Goal: Information Seeking & Learning: Learn about a topic

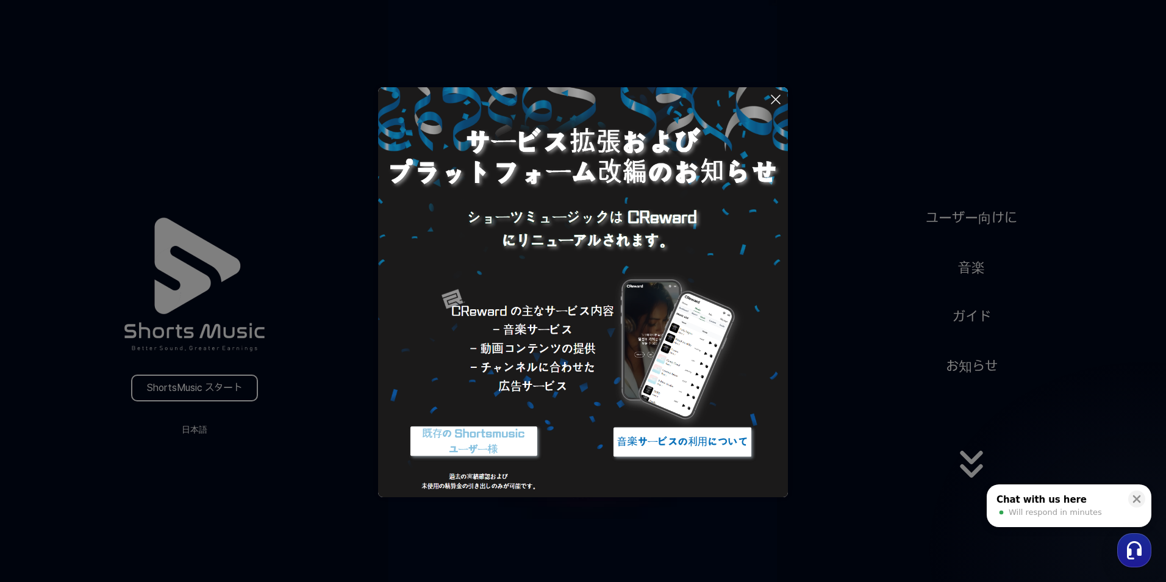
click at [667, 434] on img at bounding box center [682, 442] width 152 height 46
click at [775, 99] on icon at bounding box center [776, 99] width 9 height 9
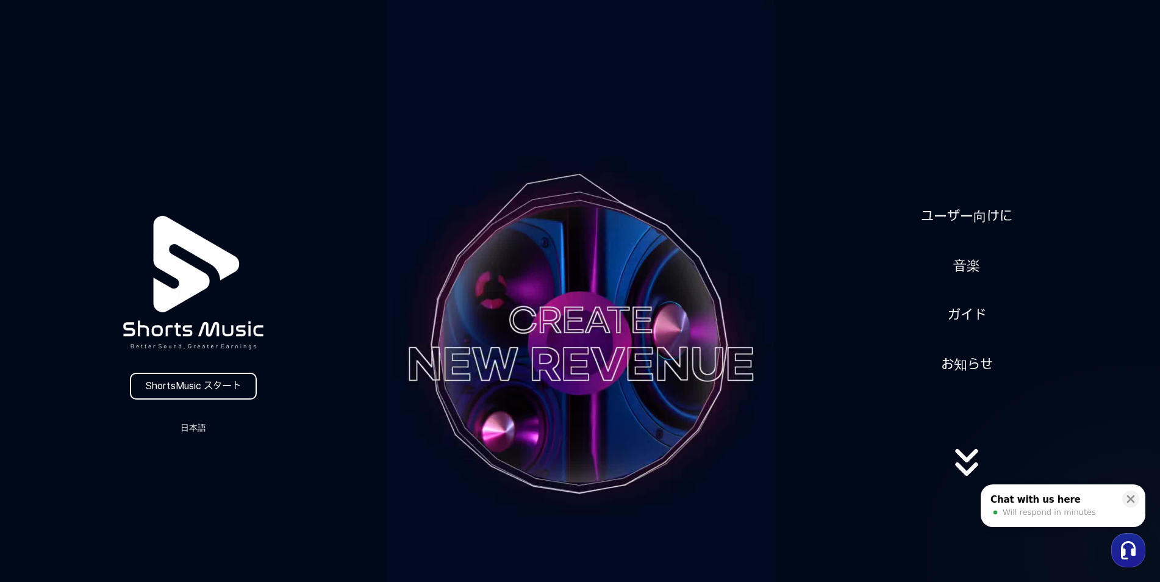
click at [971, 216] on link "ユーザー向けに" at bounding box center [966, 216] width 101 height 30
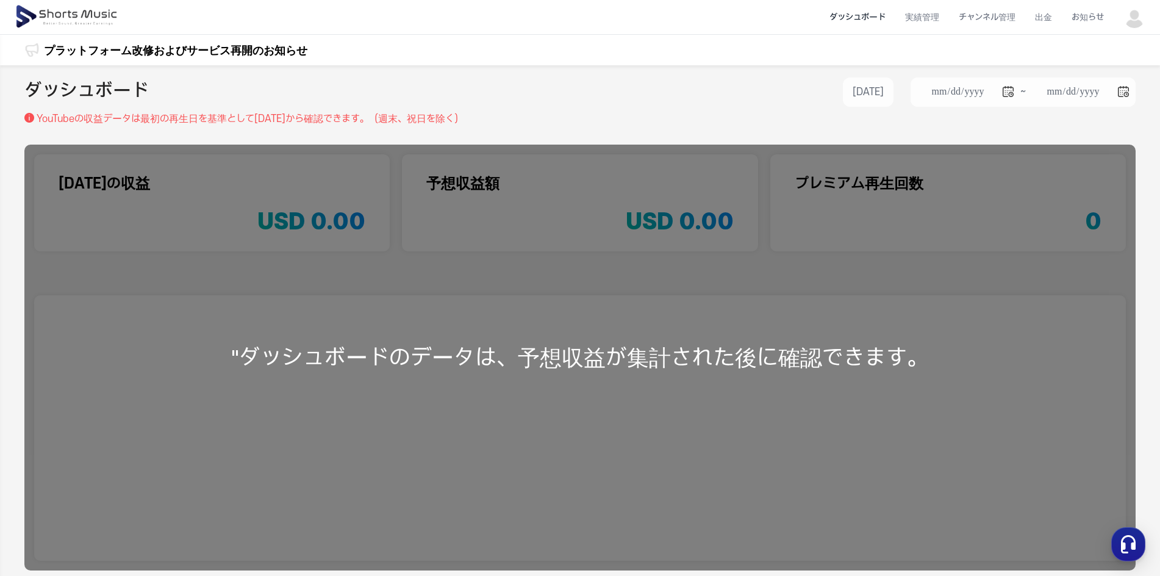
click at [1053, 25] on li "出金" at bounding box center [1043, 17] width 37 height 32
click at [1143, 16] on img at bounding box center [1135, 17] width 22 height 22
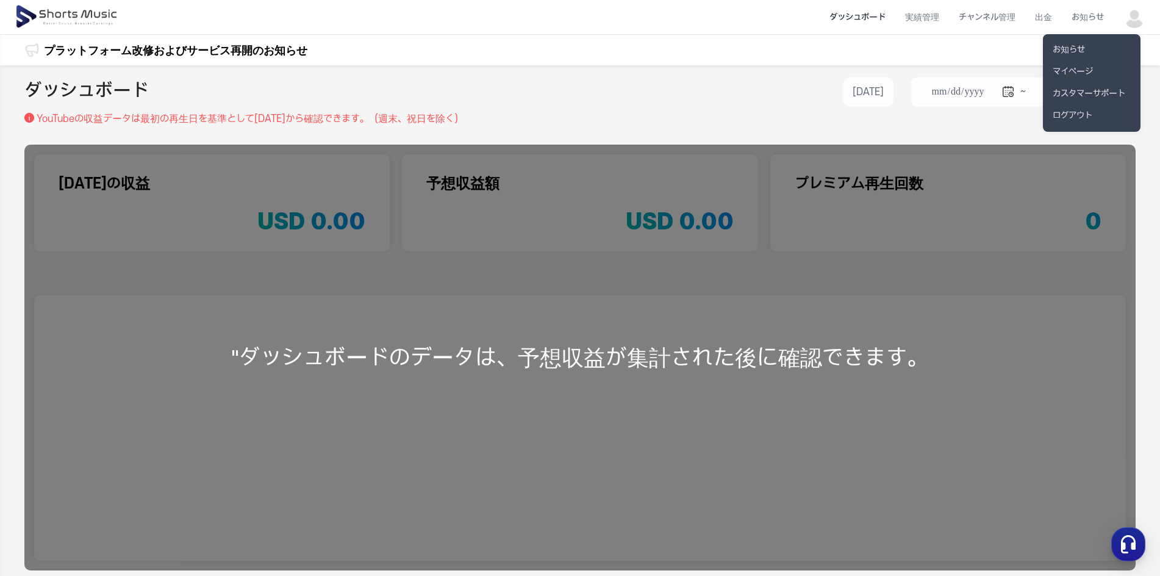
click at [1141, 14] on button at bounding box center [580, 288] width 1160 height 576
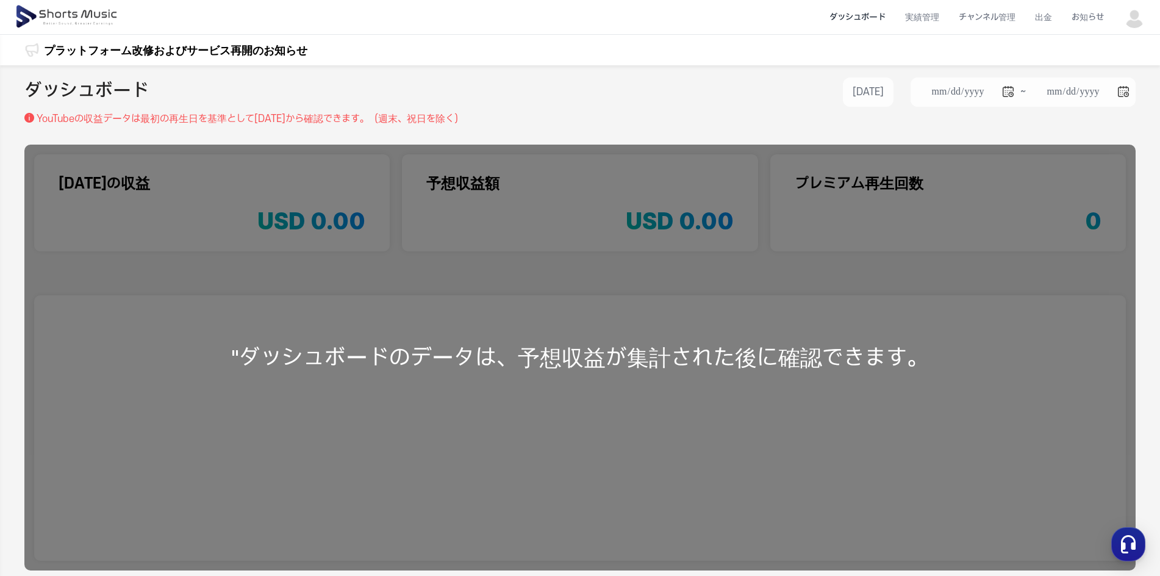
click at [1139, 17] on img at bounding box center [1135, 17] width 22 height 22
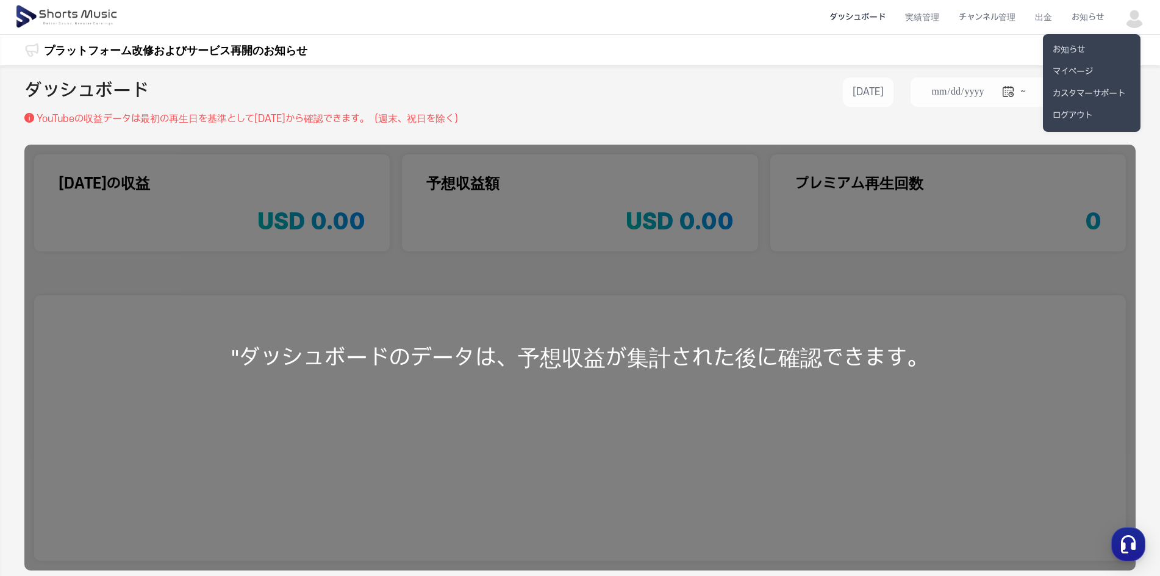
click at [1090, 74] on link "マイページ" at bounding box center [1092, 72] width 98 height 22
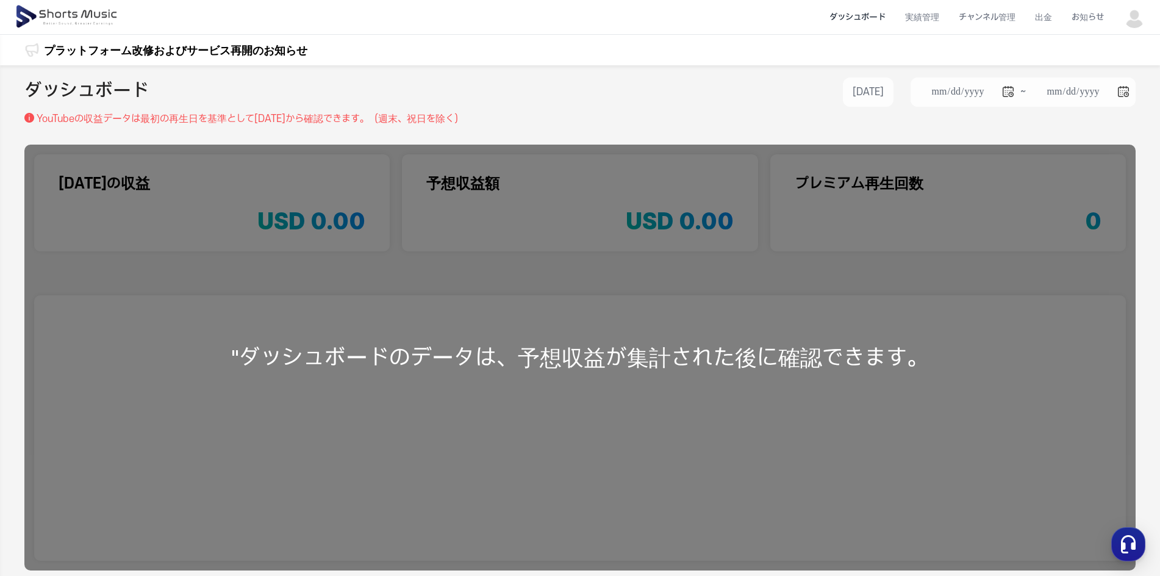
click at [84, 15] on img at bounding box center [68, 17] width 106 height 34
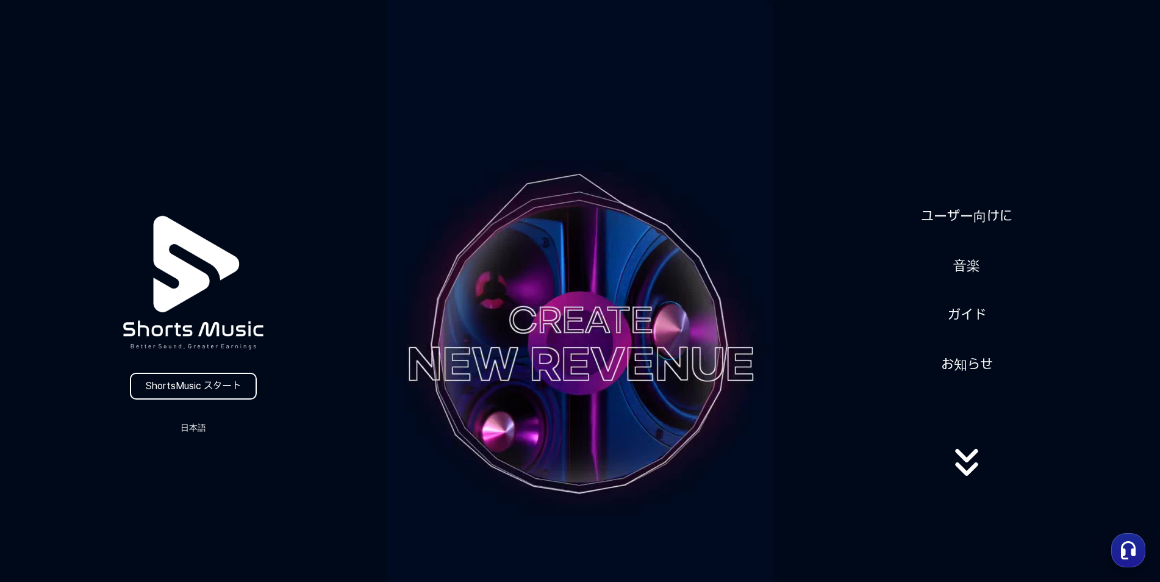
click at [986, 215] on link "ユーザー向けに" at bounding box center [966, 216] width 101 height 30
click at [190, 430] on button "日本語" at bounding box center [193, 427] width 59 height 17
click at [187, 481] on button "日本語" at bounding box center [193, 479] width 49 height 12
click at [961, 264] on link "音楽" at bounding box center [967, 266] width 37 height 30
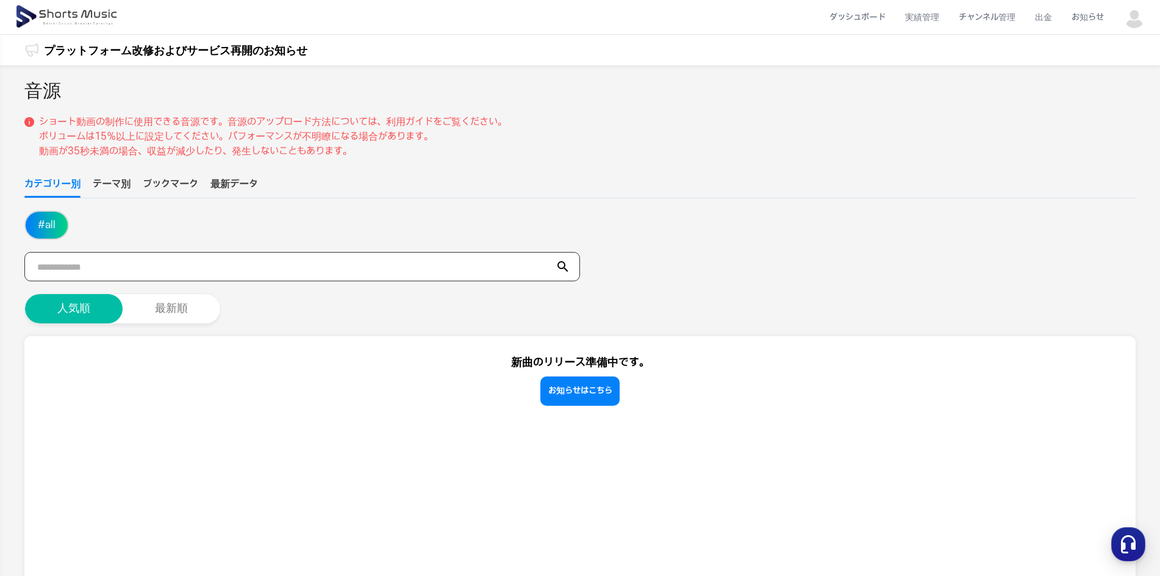
click at [110, 273] on input "text" at bounding box center [302, 266] width 556 height 29
type input "**"
click at [569, 270] on icon at bounding box center [563, 266] width 15 height 15
click at [560, 256] on input "**" at bounding box center [302, 266] width 556 height 29
click at [281, 278] on input "**" at bounding box center [302, 266] width 556 height 29
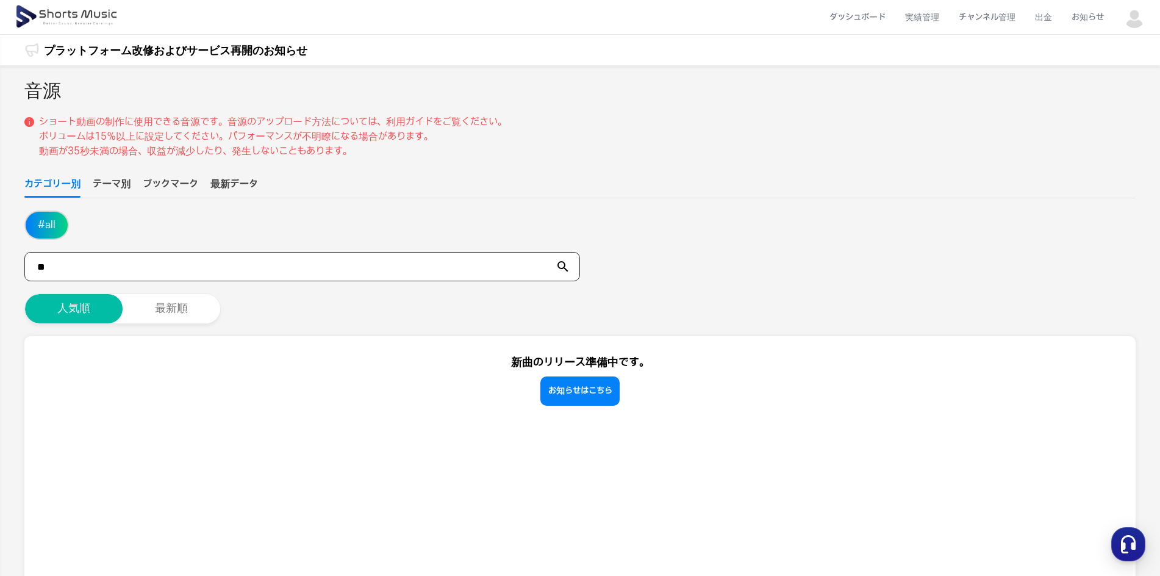
click at [148, 264] on input "**" at bounding box center [302, 266] width 556 height 29
click at [562, 266] on icon at bounding box center [563, 266] width 15 height 15
click at [136, 185] on ul "カテゴリー別 テーマ別 ブックマーク 最新データ" at bounding box center [579, 187] width 1111 height 21
click at [123, 185] on button "テーマ別" at bounding box center [112, 187] width 38 height 21
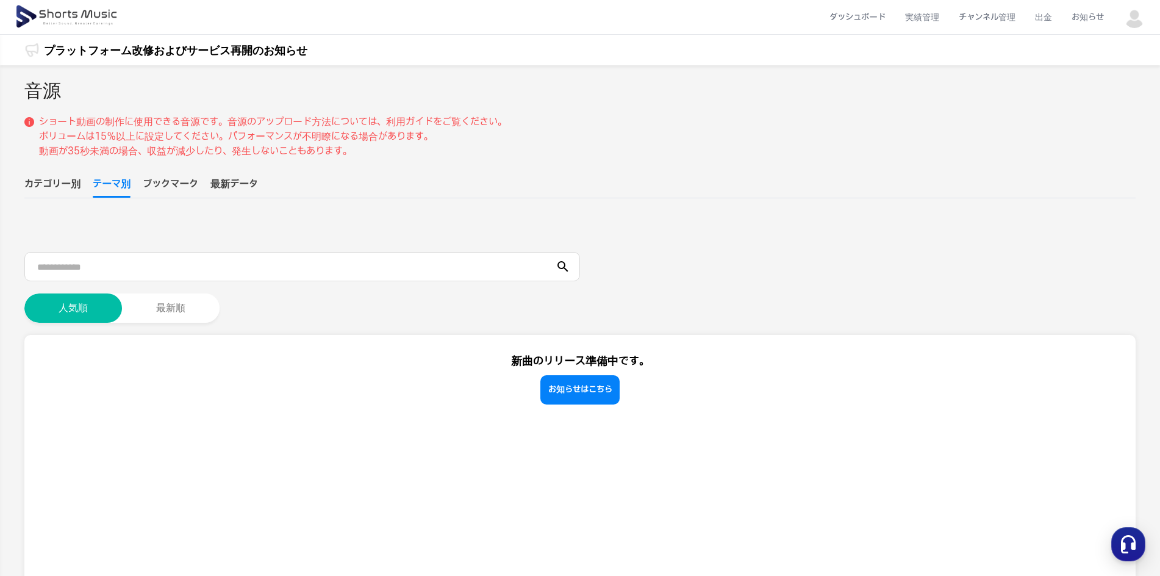
drag, startPoint x: 188, startPoint y: 183, endPoint x: 230, endPoint y: 183, distance: 42.1
click at [189, 183] on button "ブックマーク" at bounding box center [171, 187] width 56 height 21
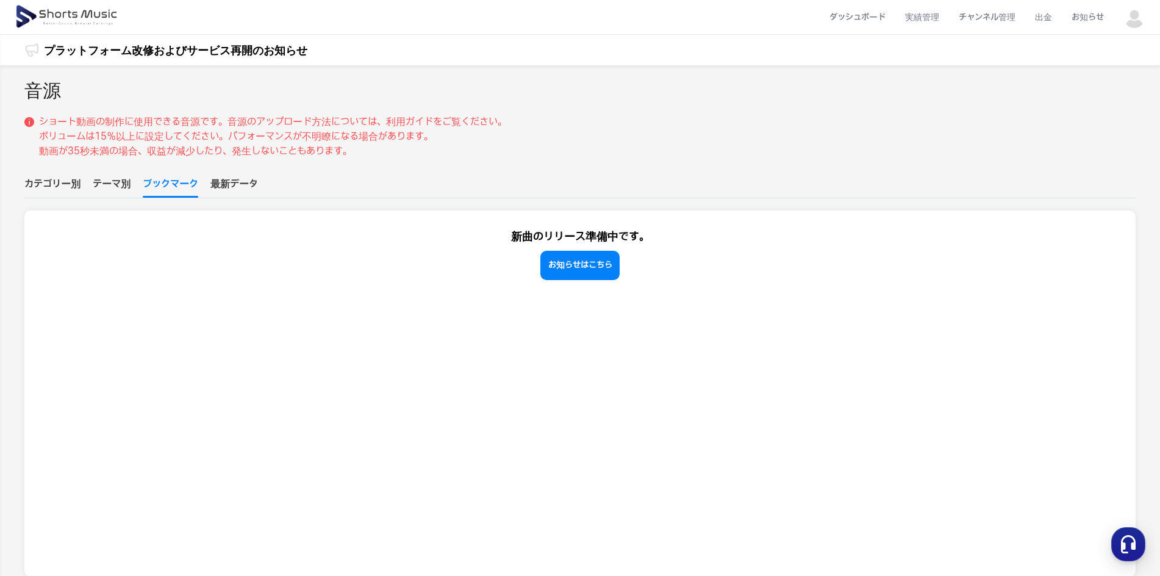
click at [255, 183] on button "最新データ" at bounding box center [234, 187] width 48 height 21
click at [116, 185] on button "テーマ別" at bounding box center [112, 187] width 38 height 21
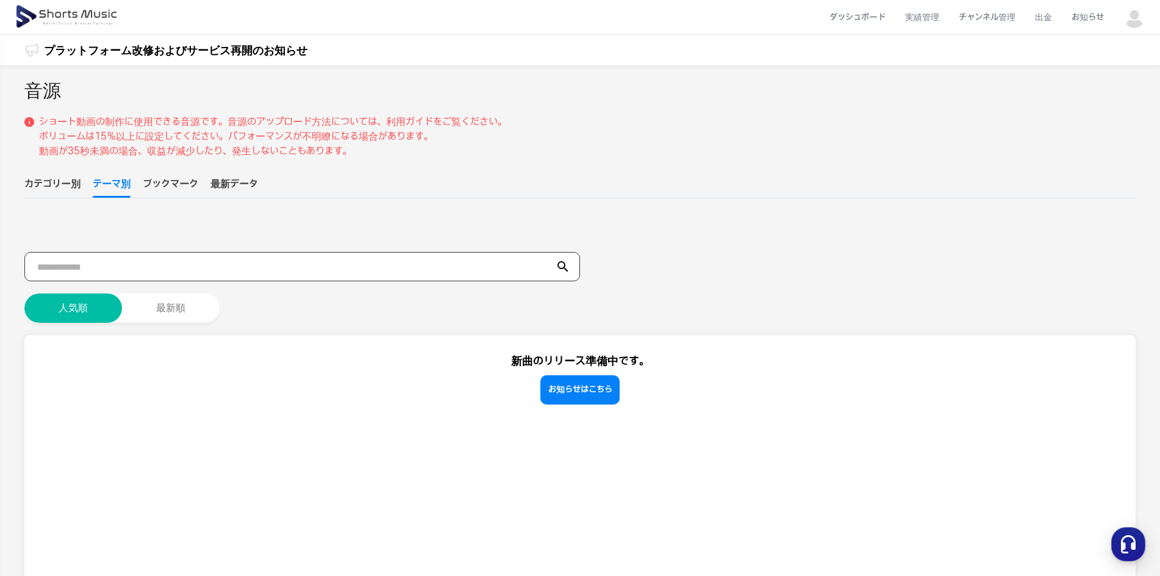
click at [108, 270] on input "text" at bounding box center [302, 266] width 556 height 29
type input "*"
type input "***"
click at [564, 271] on icon at bounding box center [563, 266] width 15 height 15
click at [183, 304] on button "最新順" at bounding box center [171, 307] width 98 height 29
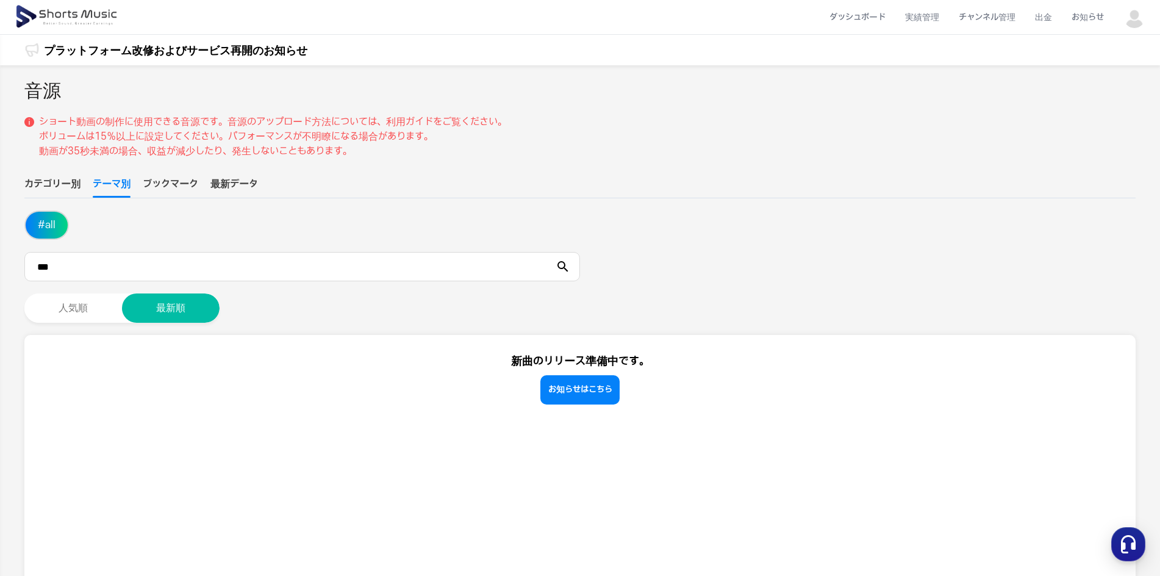
click at [40, 96] on h2 "音源" at bounding box center [42, 90] width 37 height 27
click at [58, 19] on img at bounding box center [68, 17] width 106 height 34
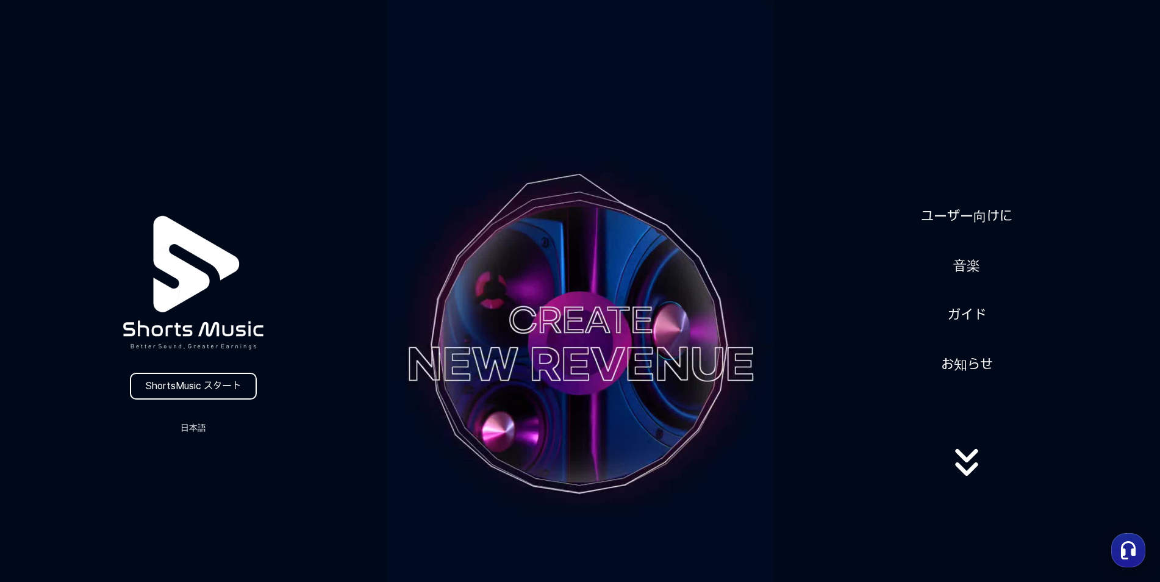
click at [192, 425] on button "日本語" at bounding box center [193, 427] width 59 height 17
click at [1004, 210] on button at bounding box center [580, 291] width 1160 height 582
click at [983, 218] on link "ユーザー向けに" at bounding box center [966, 216] width 101 height 30
click at [978, 260] on link "音楽" at bounding box center [967, 266] width 37 height 30
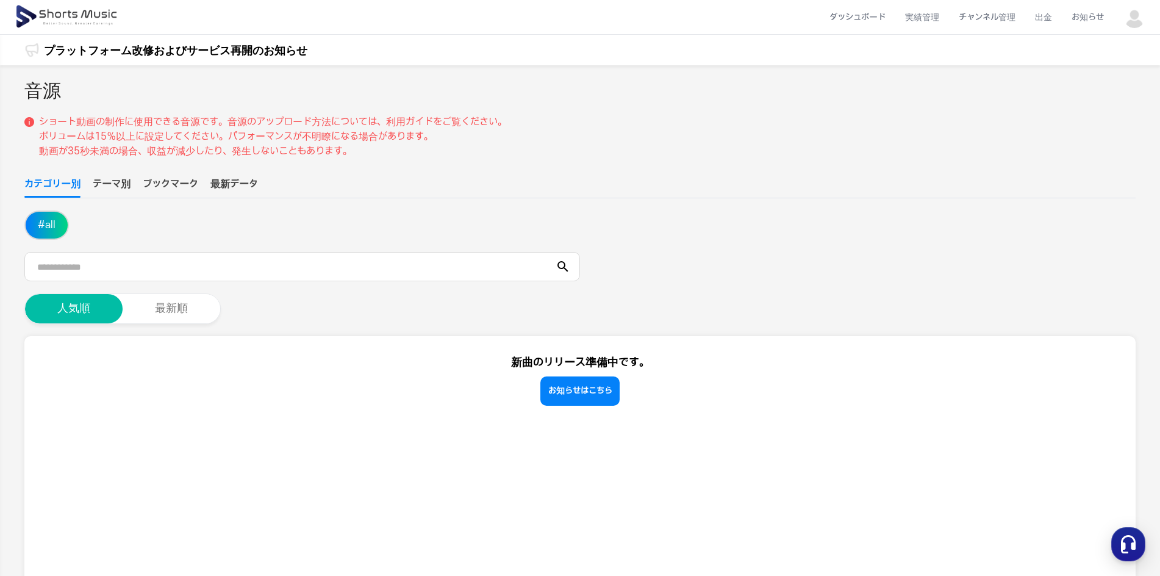
click at [96, 149] on p "ショート動画の制作に使用できる音源です。音源のアップロード方法については、利用ガイドをご覧ください。 ボリュームは15％以上に設定してください。パフォーマンス…" at bounding box center [273, 137] width 468 height 44
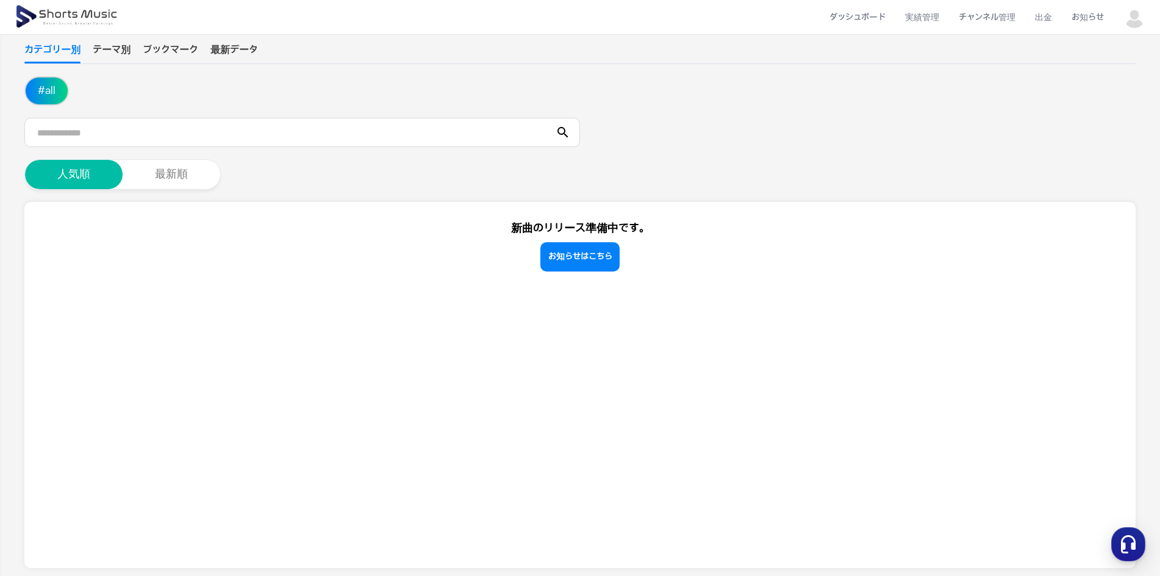
scroll to position [26, 0]
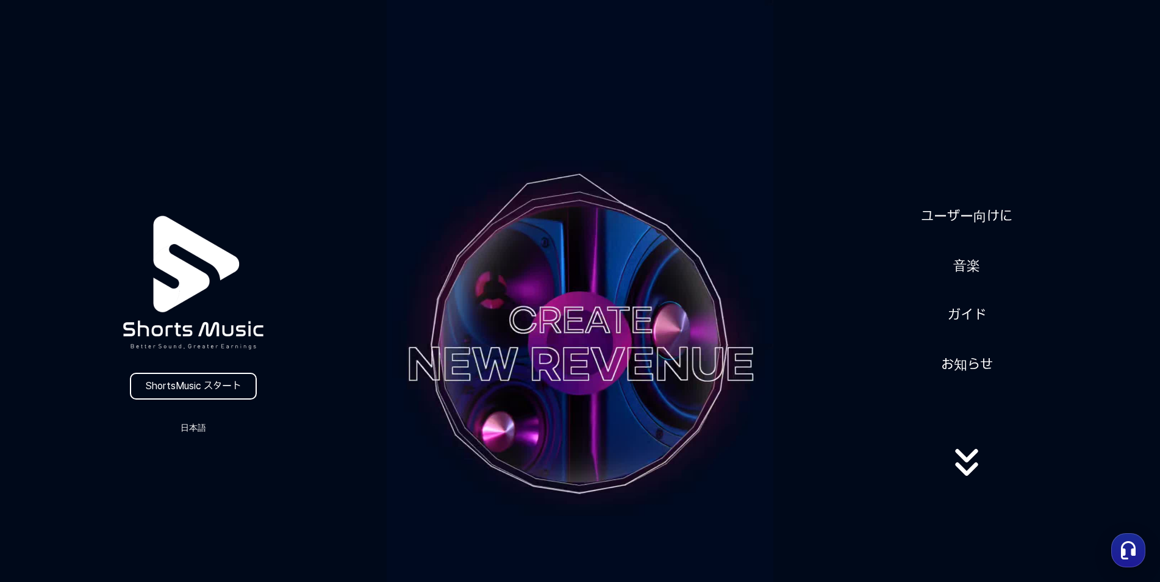
click at [978, 310] on link "ガイド" at bounding box center [967, 315] width 48 height 30
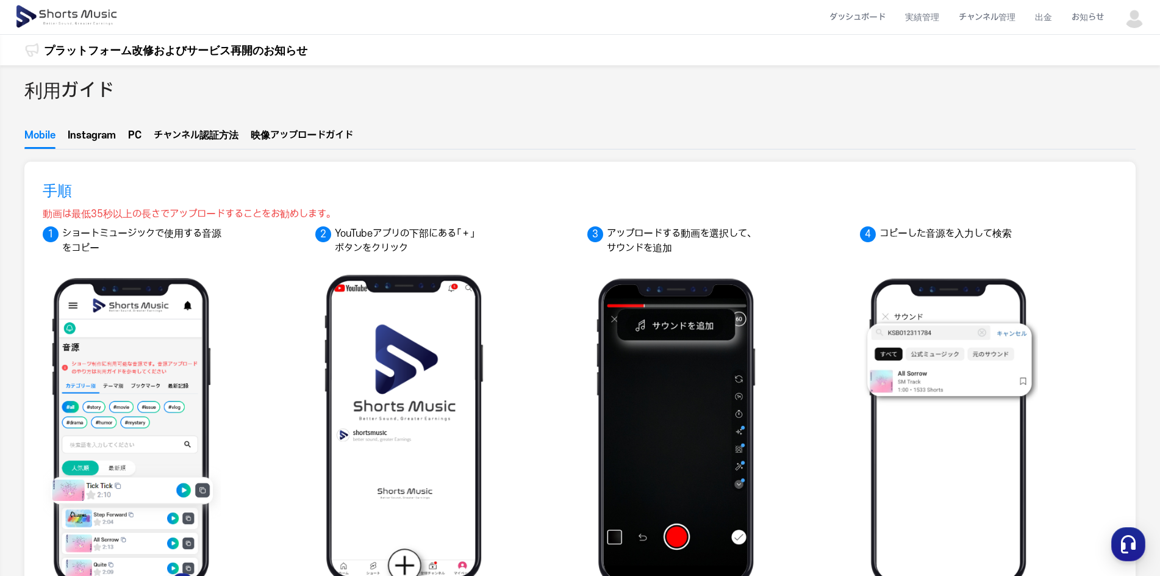
click at [67, 15] on img at bounding box center [68, 17] width 106 height 34
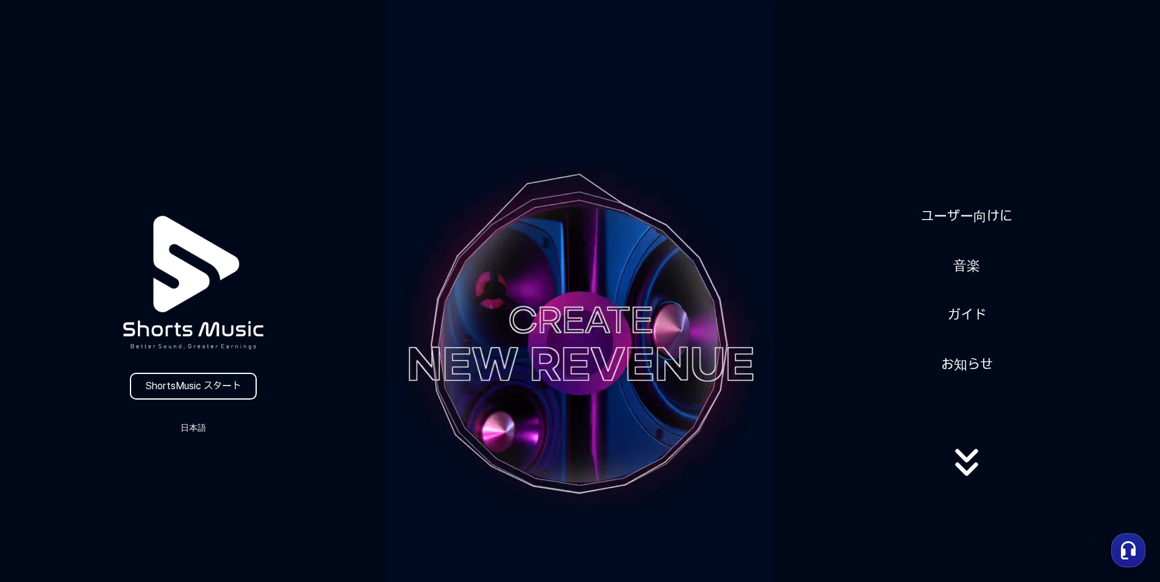
click at [972, 371] on link "お知らせ" at bounding box center [967, 365] width 62 height 30
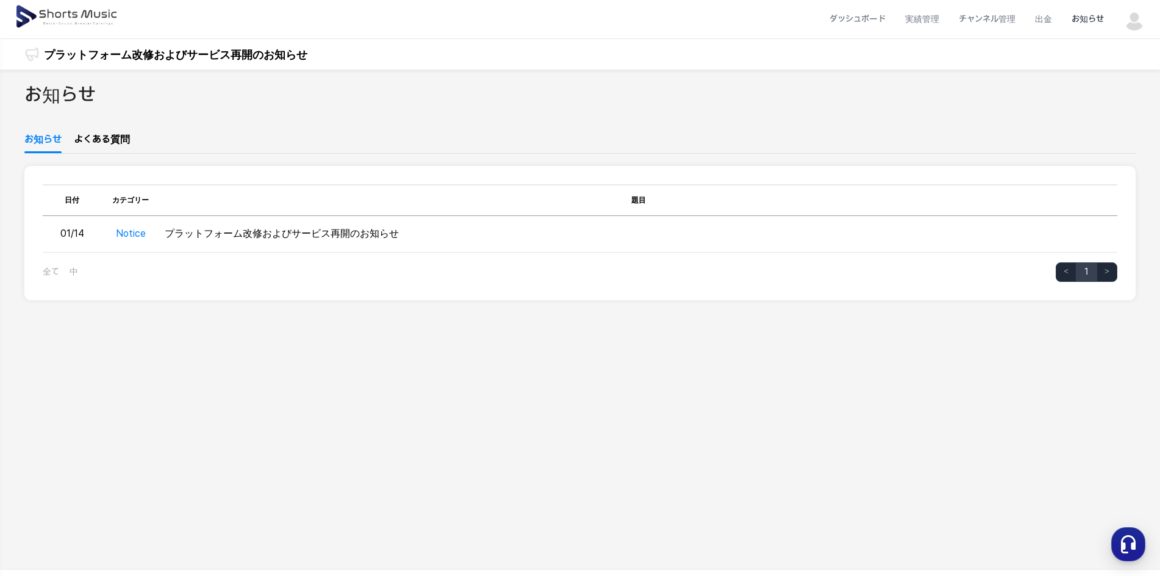
click at [49, 12] on img at bounding box center [68, 17] width 106 height 34
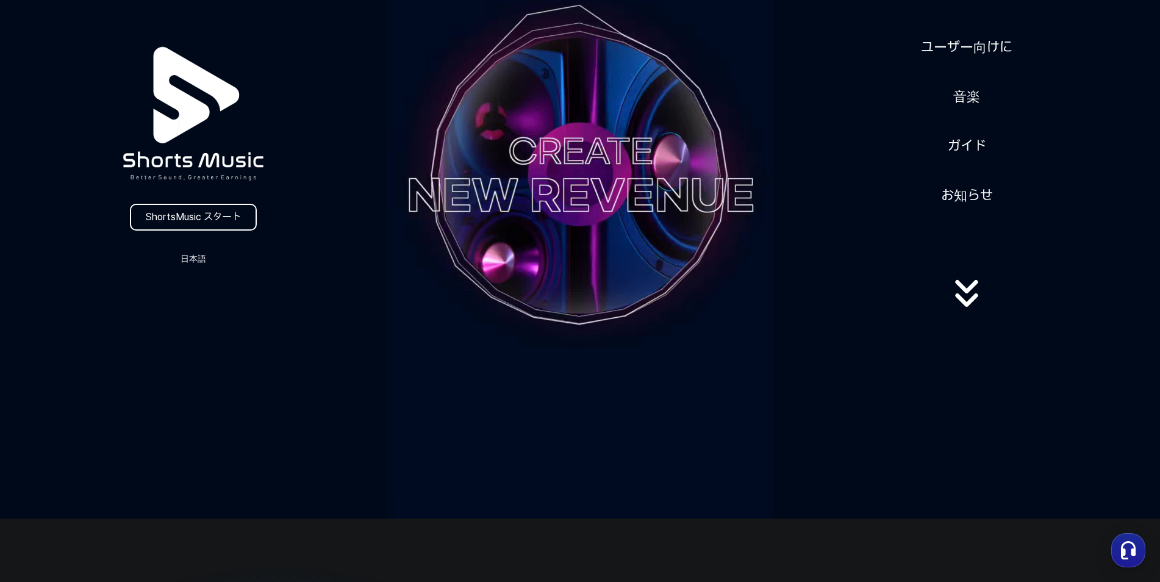
scroll to position [183, 0]
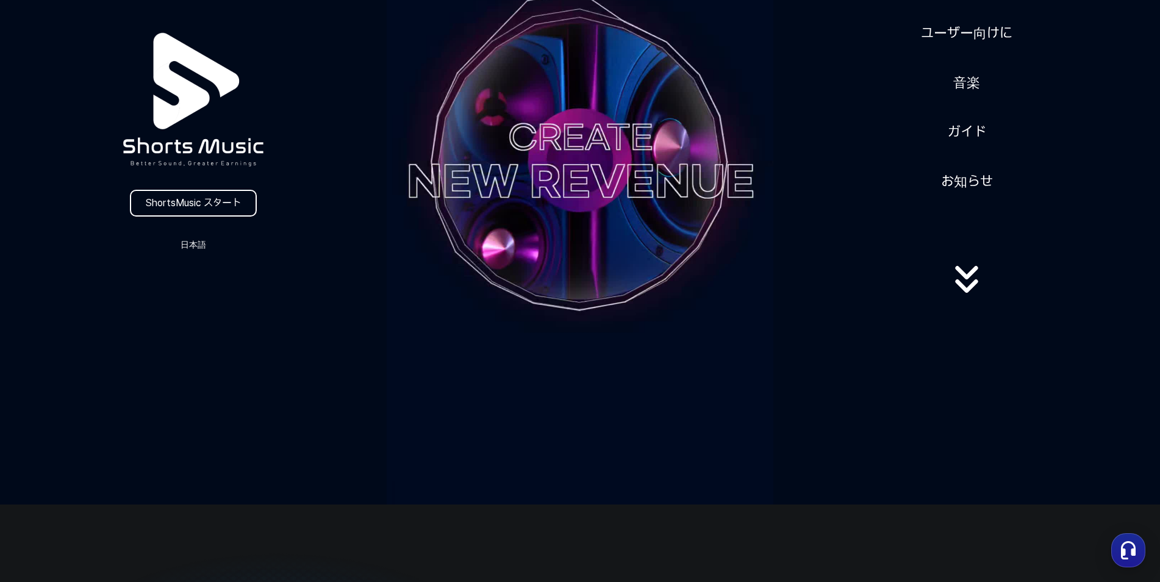
click at [976, 287] on icon at bounding box center [967, 279] width 78 height 49
click at [951, 268] on icon at bounding box center [967, 279] width 78 height 49
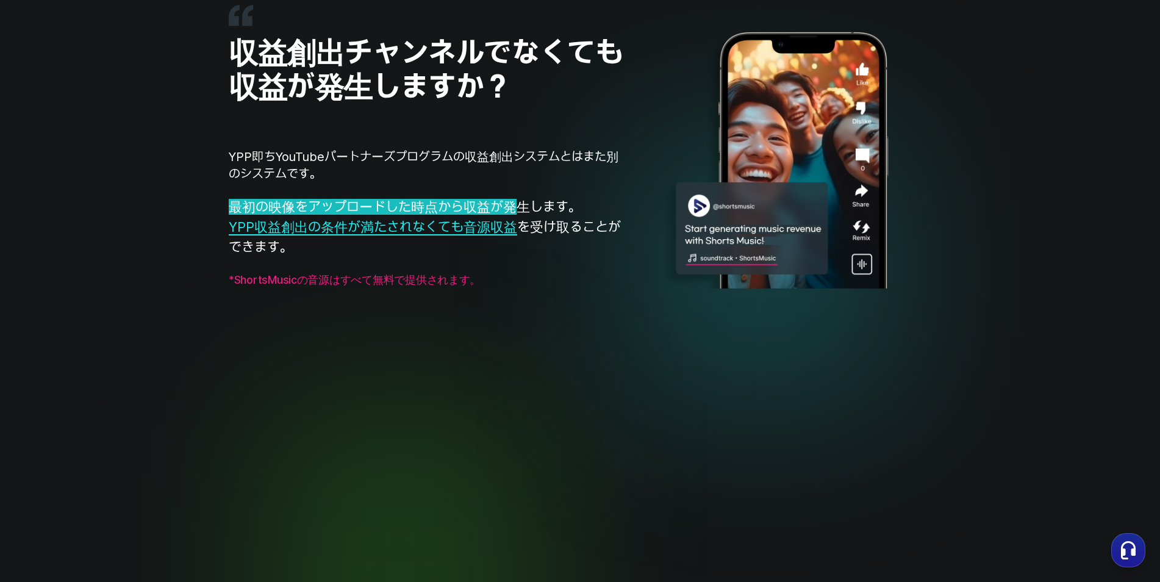
scroll to position [1159, 0]
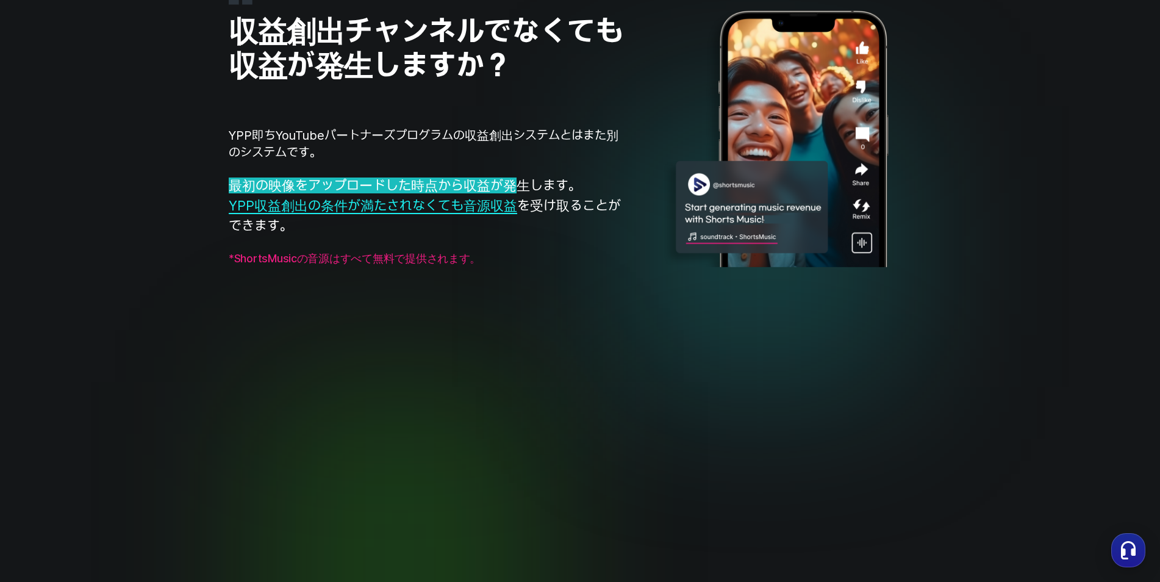
click at [575, 278] on div "収益創出チャンネルでなくても収益が発生しますか？ YPP即ちYouTubeパートナーズプログラムの収益創出システムとはまた別のシステムです。 最初の映像をアッ…" at bounding box center [428, 138] width 398 height 309
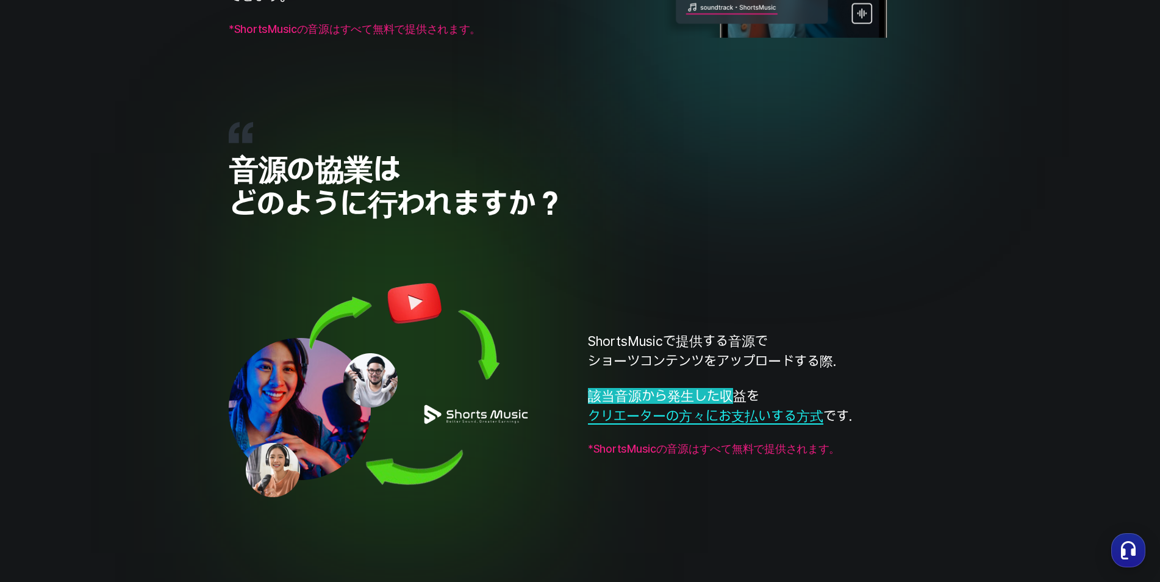
scroll to position [1464, 0]
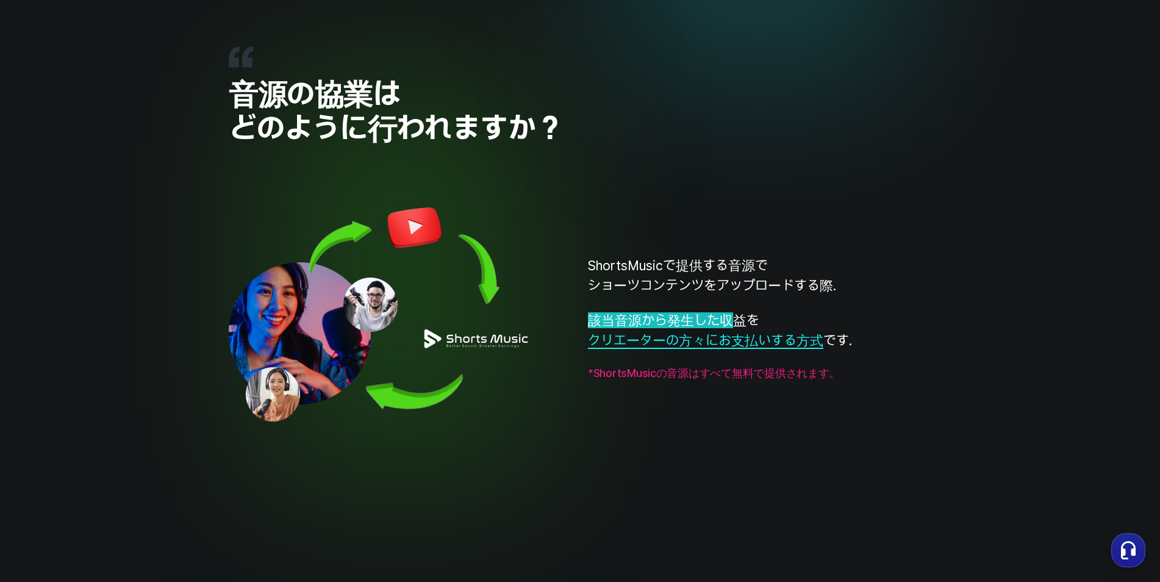
drag, startPoint x: 888, startPoint y: 338, endPoint x: 950, endPoint y: 342, distance: 62.9
click at [899, 340] on div "ShortsMusicで提供する音源で ショーツコンテンツをアップロードする際. 該当音源から発生した収 益を クリエーターの方々にお支払いする方式 です. …" at bounding box center [580, 318] width 703 height 257
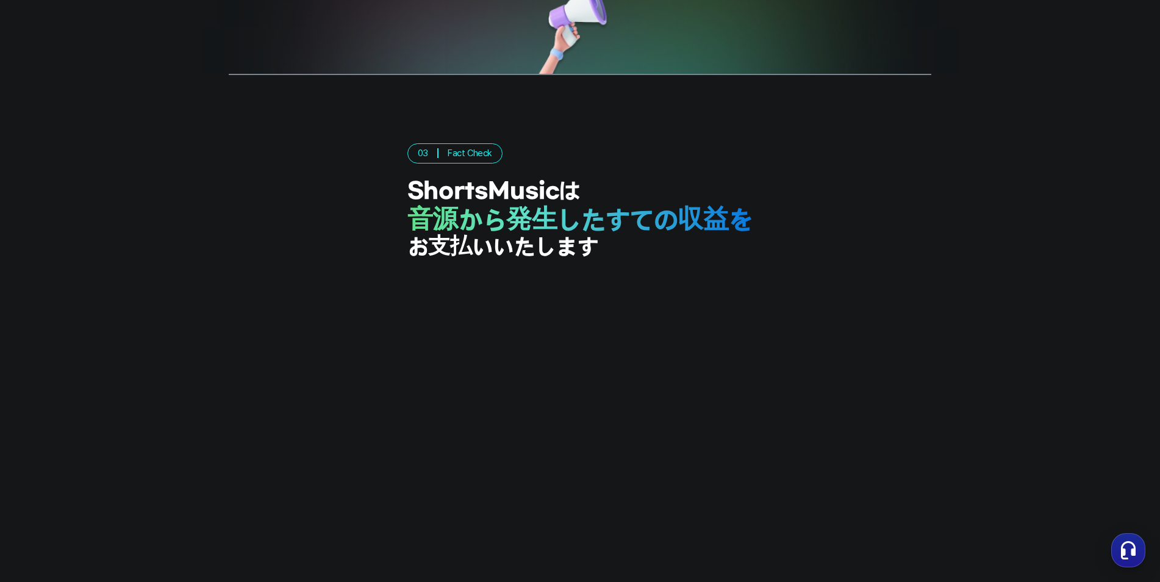
scroll to position [2745, 0]
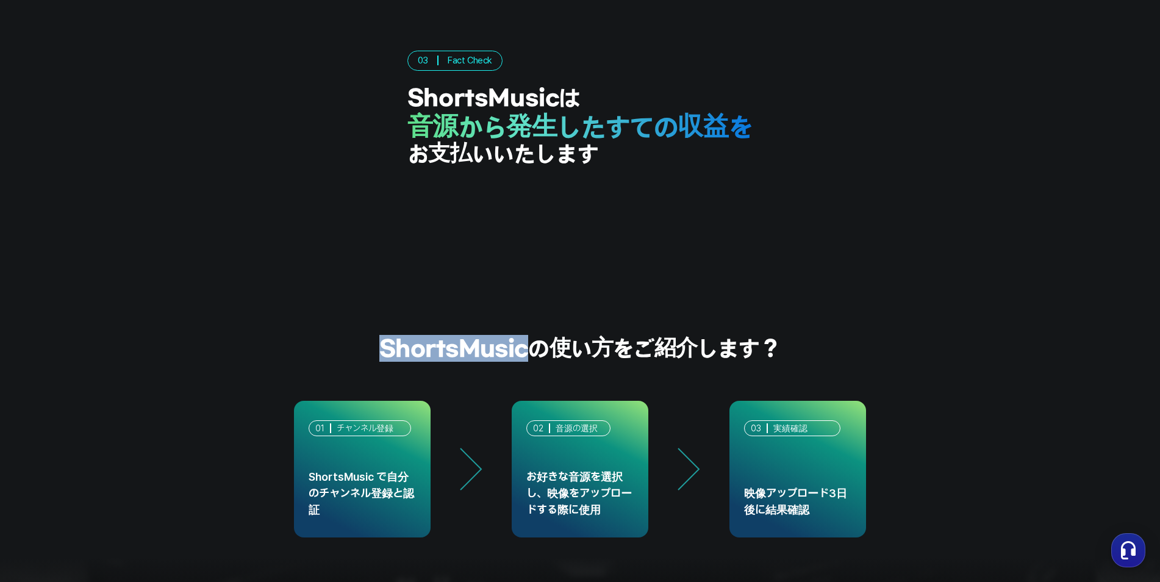
drag, startPoint x: 526, startPoint y: 352, endPoint x: 368, endPoint y: 348, distance: 158.7
click at [368, 348] on h2 "ShortsMusic の使い方をご紹介します？" at bounding box center [580, 348] width 1160 height 27
copy h2 "ShortsMusic"
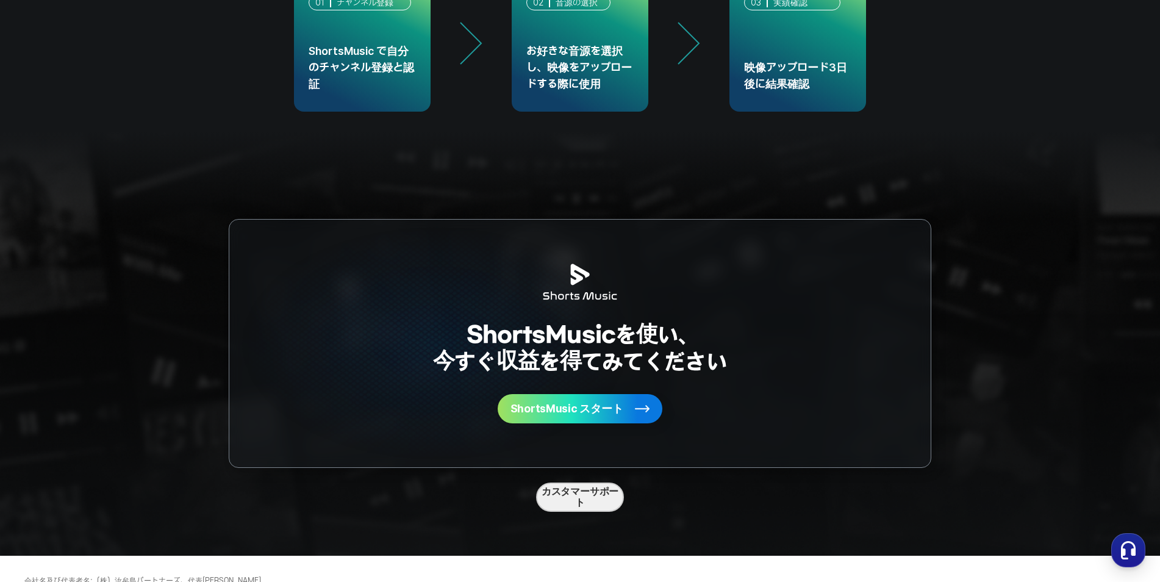
scroll to position [3228, 0]
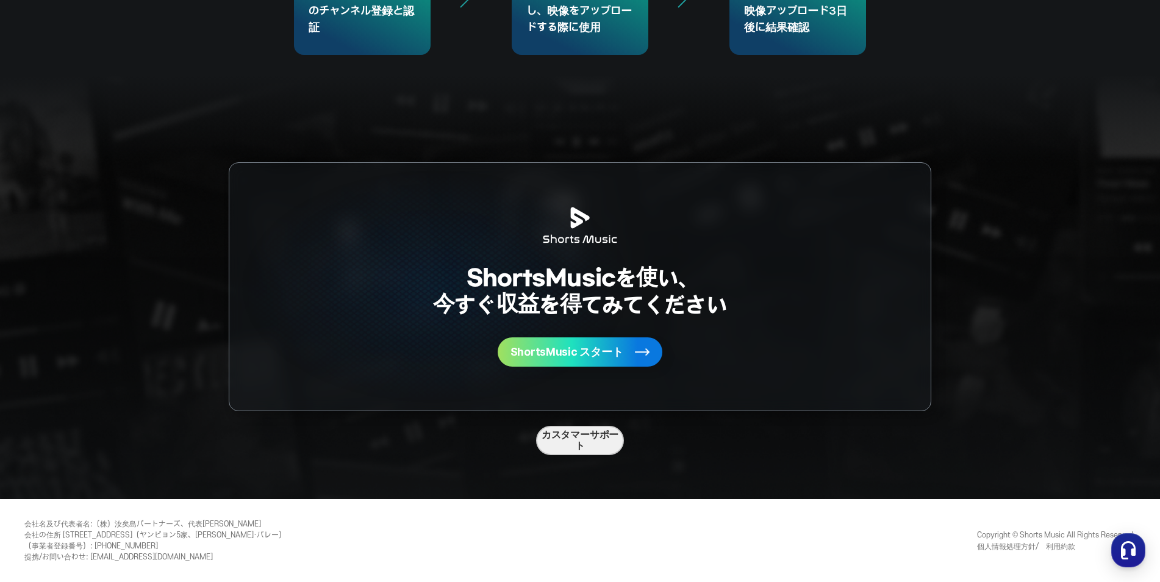
click at [635, 347] on rect at bounding box center [642, 352] width 15 height 15
